Goal: Information Seeking & Learning: Understand process/instructions

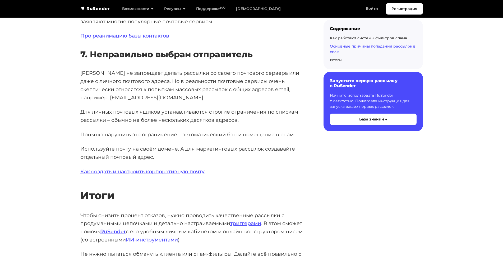
scroll to position [2671, 0]
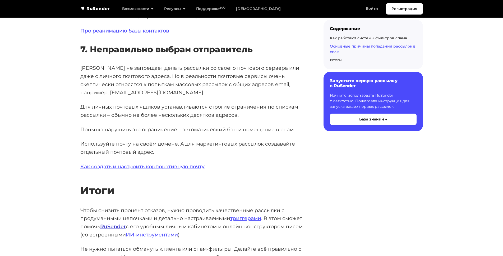
click at [106, 224] on strong "RuSender" at bounding box center [113, 227] width 26 height 6
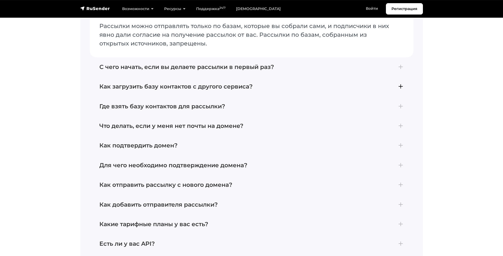
scroll to position [2288, 0]
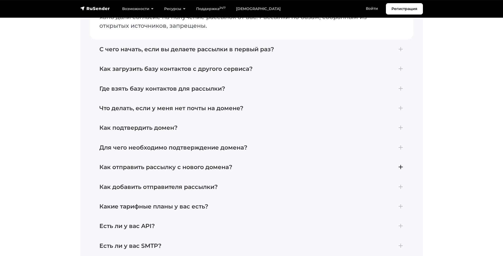
click at [326, 164] on h4 "Как отправить рассылку с нового домена?" at bounding box center [251, 167] width 305 height 7
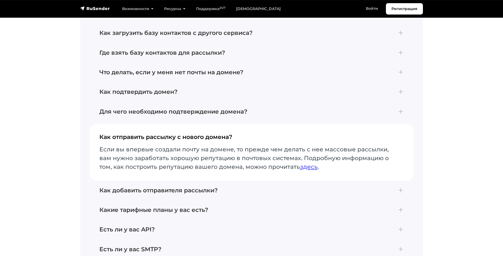
scroll to position [2276, 0]
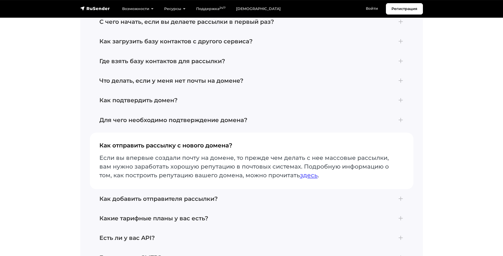
click at [315, 137] on button "Как отправить рассылку с нового домена? Если вы впервые создали почту на домене…" at bounding box center [252, 161] width 324 height 56
